Goal: Book appointment/travel/reservation

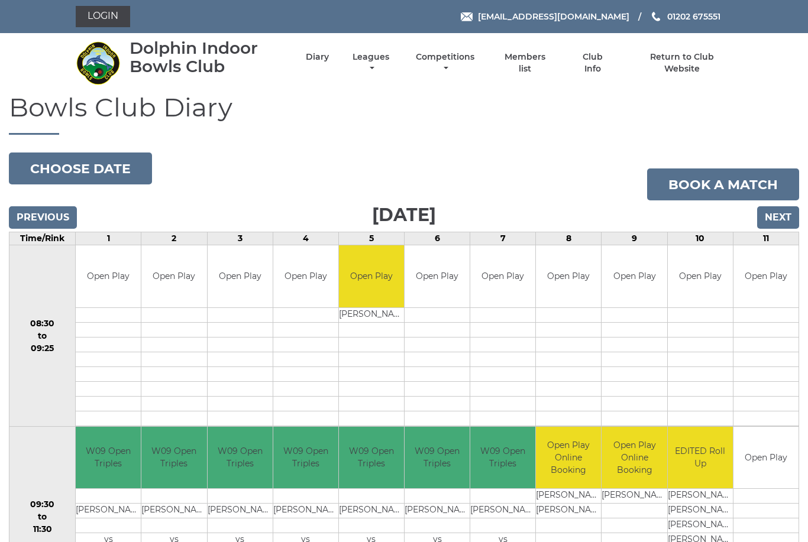
click at [779, 221] on input "Next" at bounding box center [778, 217] width 42 height 22
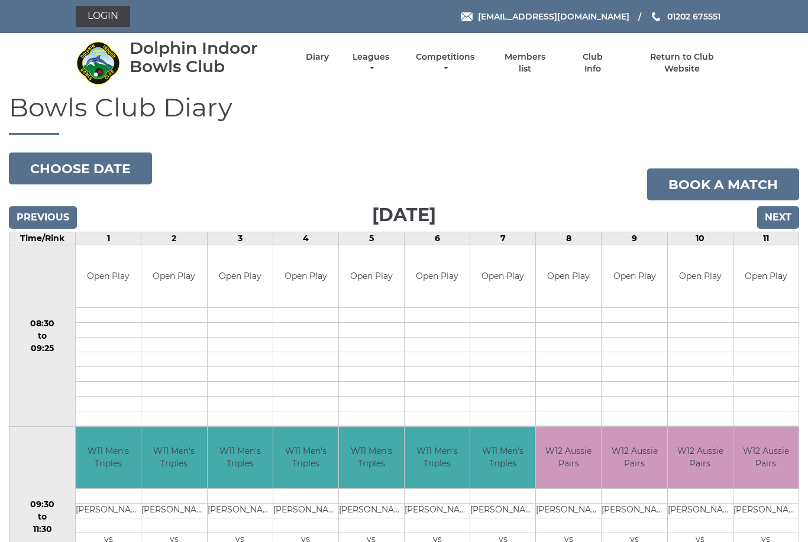
click at [774, 219] on input "Next" at bounding box center [778, 217] width 42 height 22
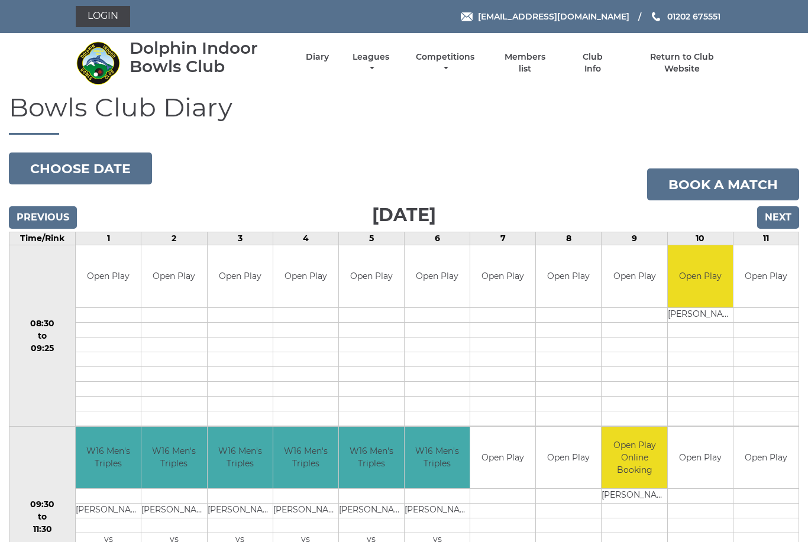
click at [778, 214] on input "Next" at bounding box center [778, 217] width 42 height 22
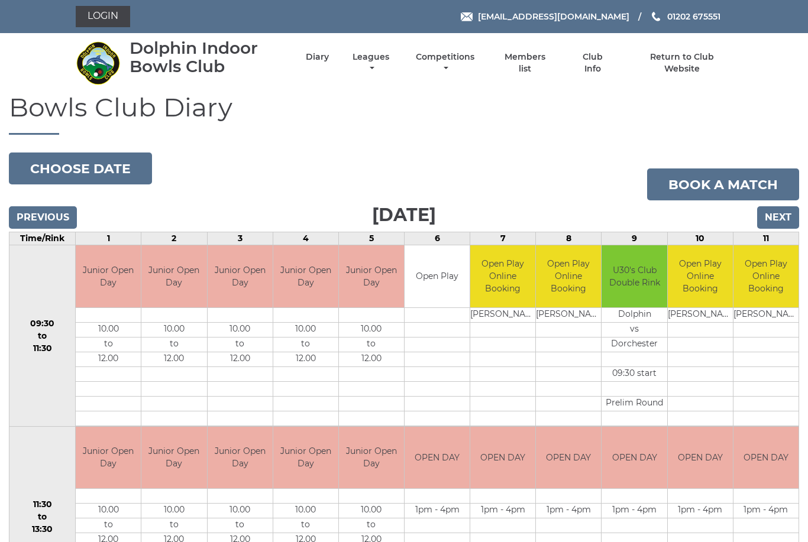
click at [772, 228] on input "Next" at bounding box center [778, 217] width 42 height 22
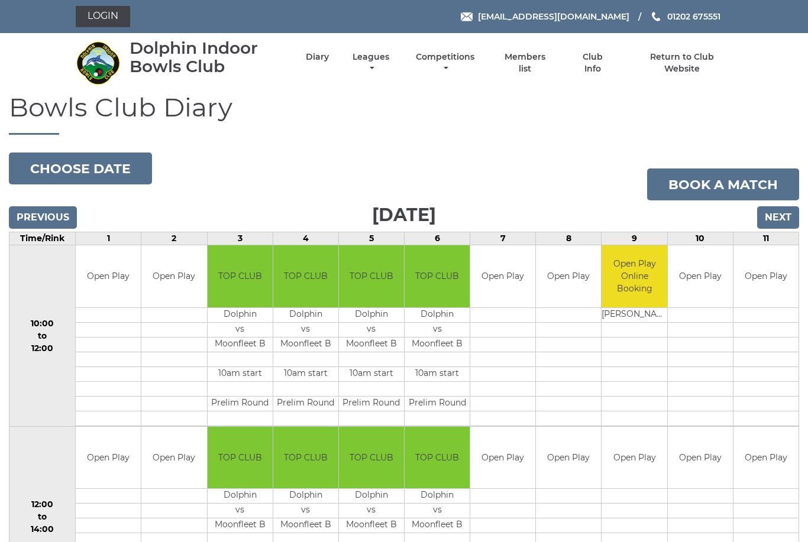
click at [777, 219] on input "Next" at bounding box center [778, 217] width 42 height 22
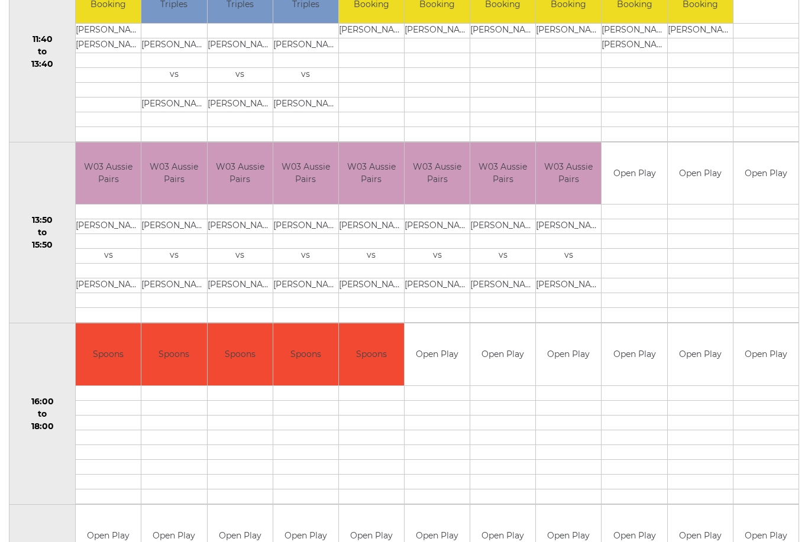
scroll to position [647, 0]
